Goal: Connect with others: Participate in discussion

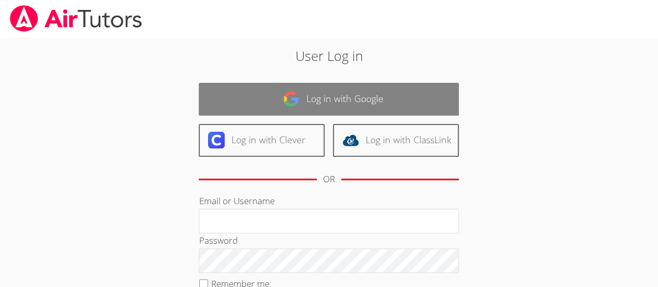
click at [354, 98] on link "Log in with Google" at bounding box center [329, 99] width 260 height 33
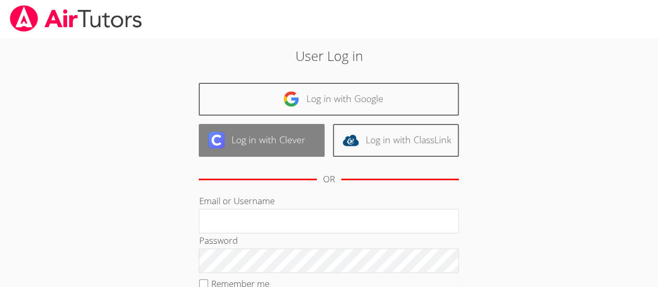
click at [276, 144] on link "Log in with Clever" at bounding box center [262, 140] width 126 height 33
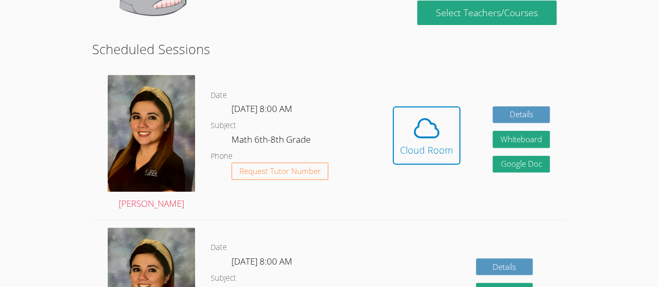
scroll to position [165, 0]
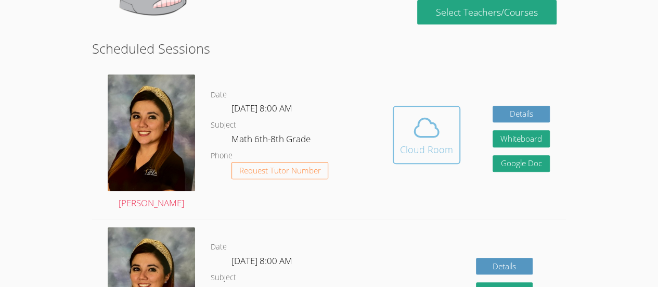
click at [427, 142] on div "Cloud Room" at bounding box center [426, 149] width 53 height 15
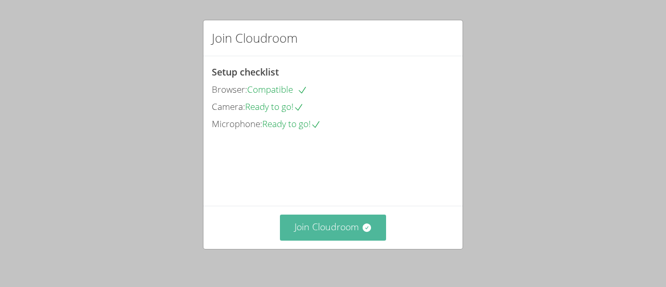
click at [314, 219] on button "Join Cloudroom" at bounding box center [333, 226] width 107 height 25
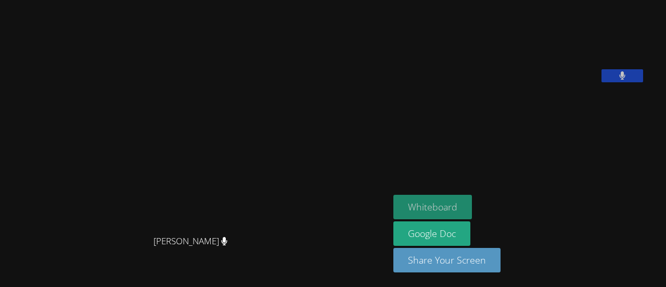
click at [449, 211] on button "Whiteboard" at bounding box center [432, 206] width 79 height 24
